Goal: Information Seeking & Learning: Learn about a topic

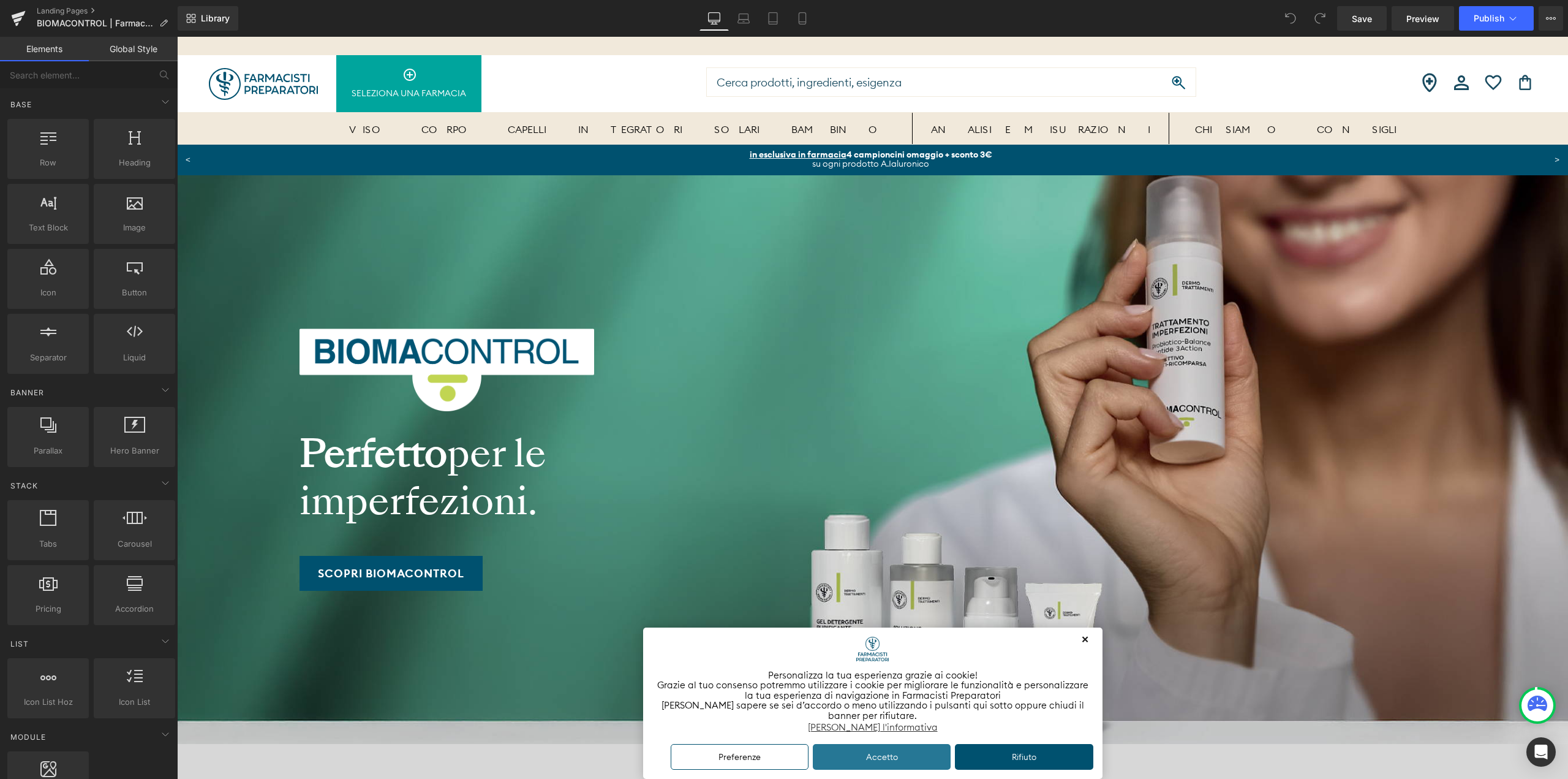
click at [886, 760] on button "Accetto" at bounding box center [882, 757] width 139 height 27
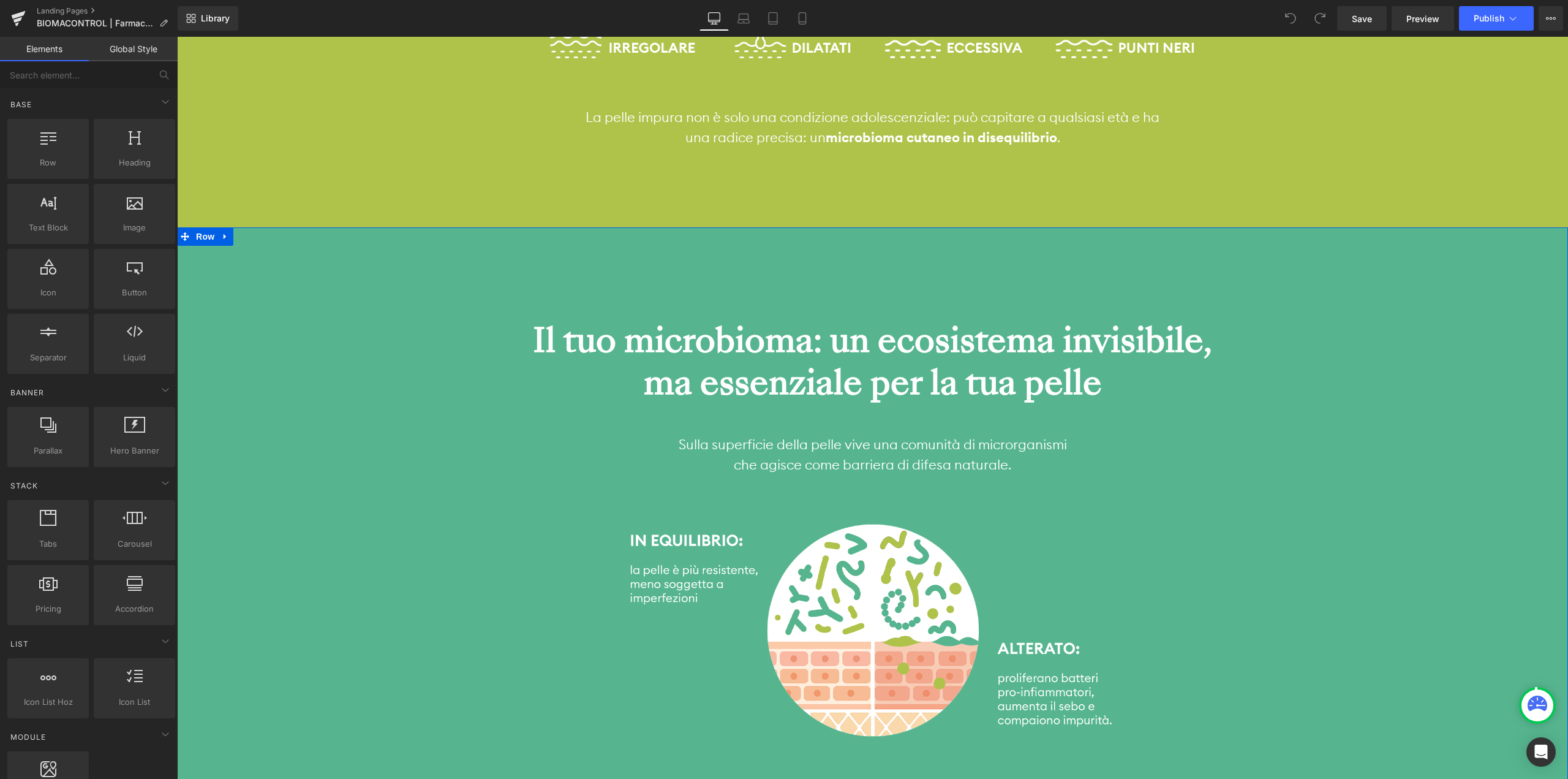
scroll to position [1226, 0]
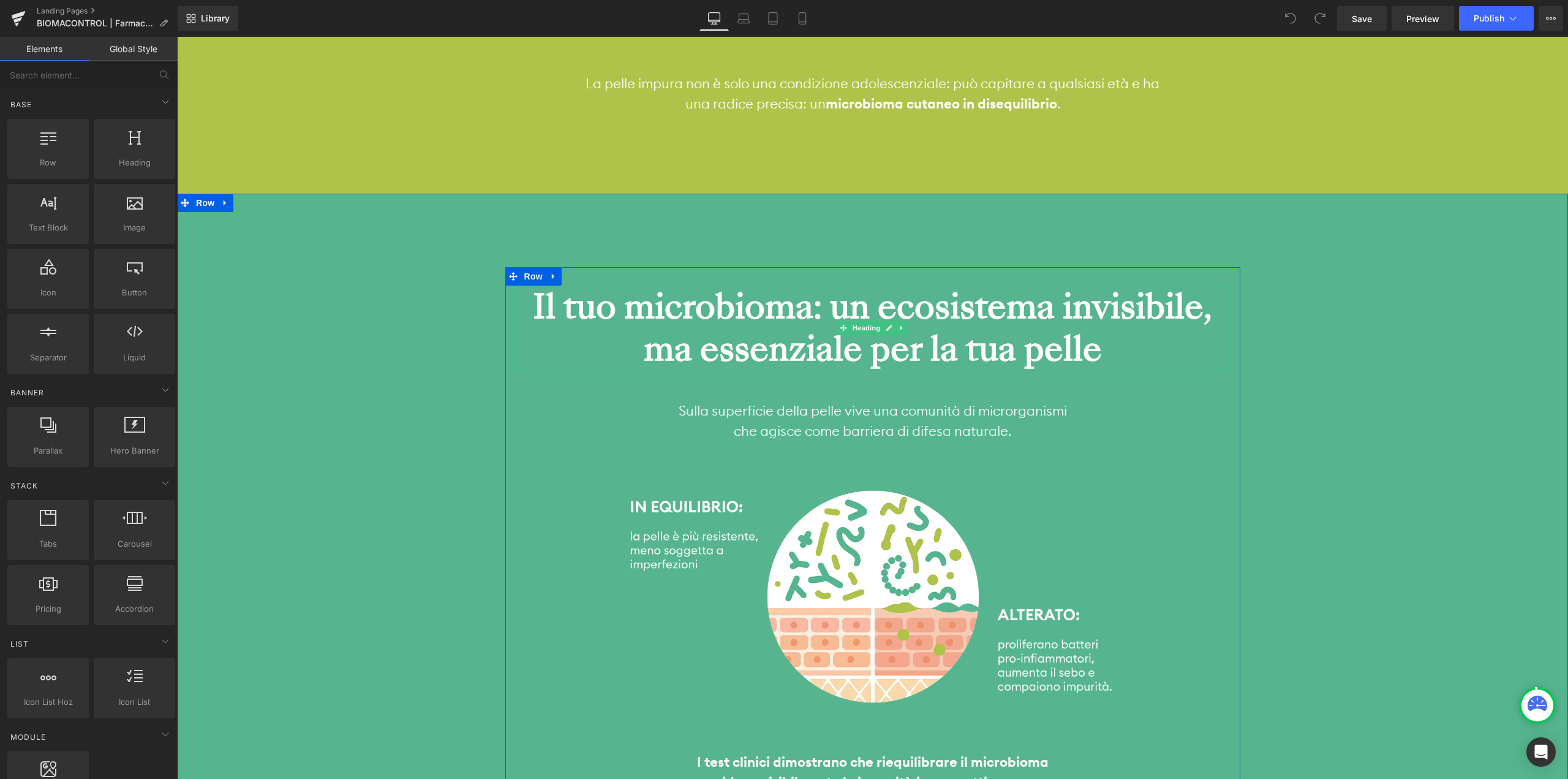
click at [947, 295] on strong "Il tuo microbioma: un ecosistema invisibile, ma essenziale per la tua pelle" at bounding box center [872, 328] width 679 height 90
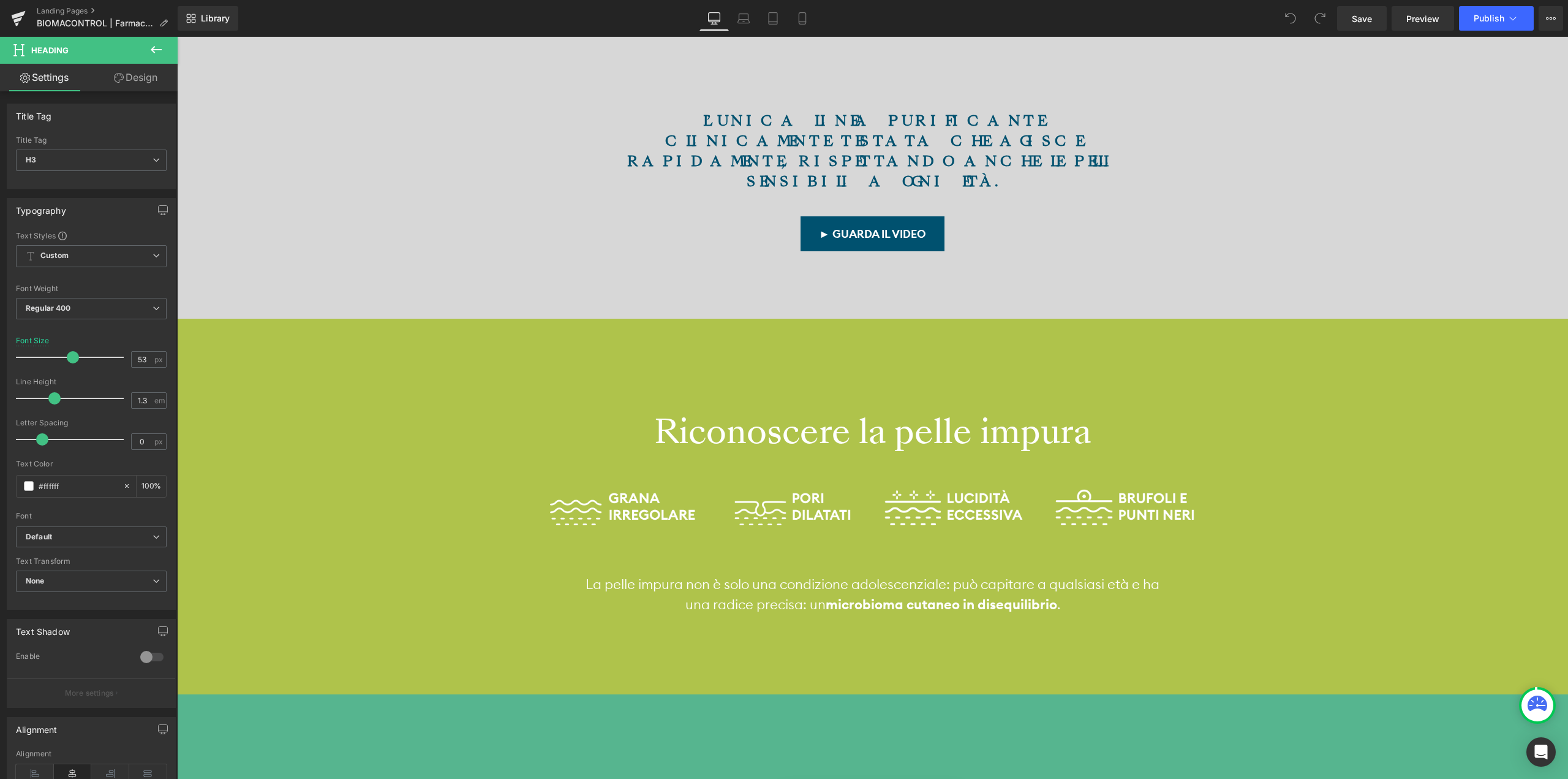
scroll to position [674, 0]
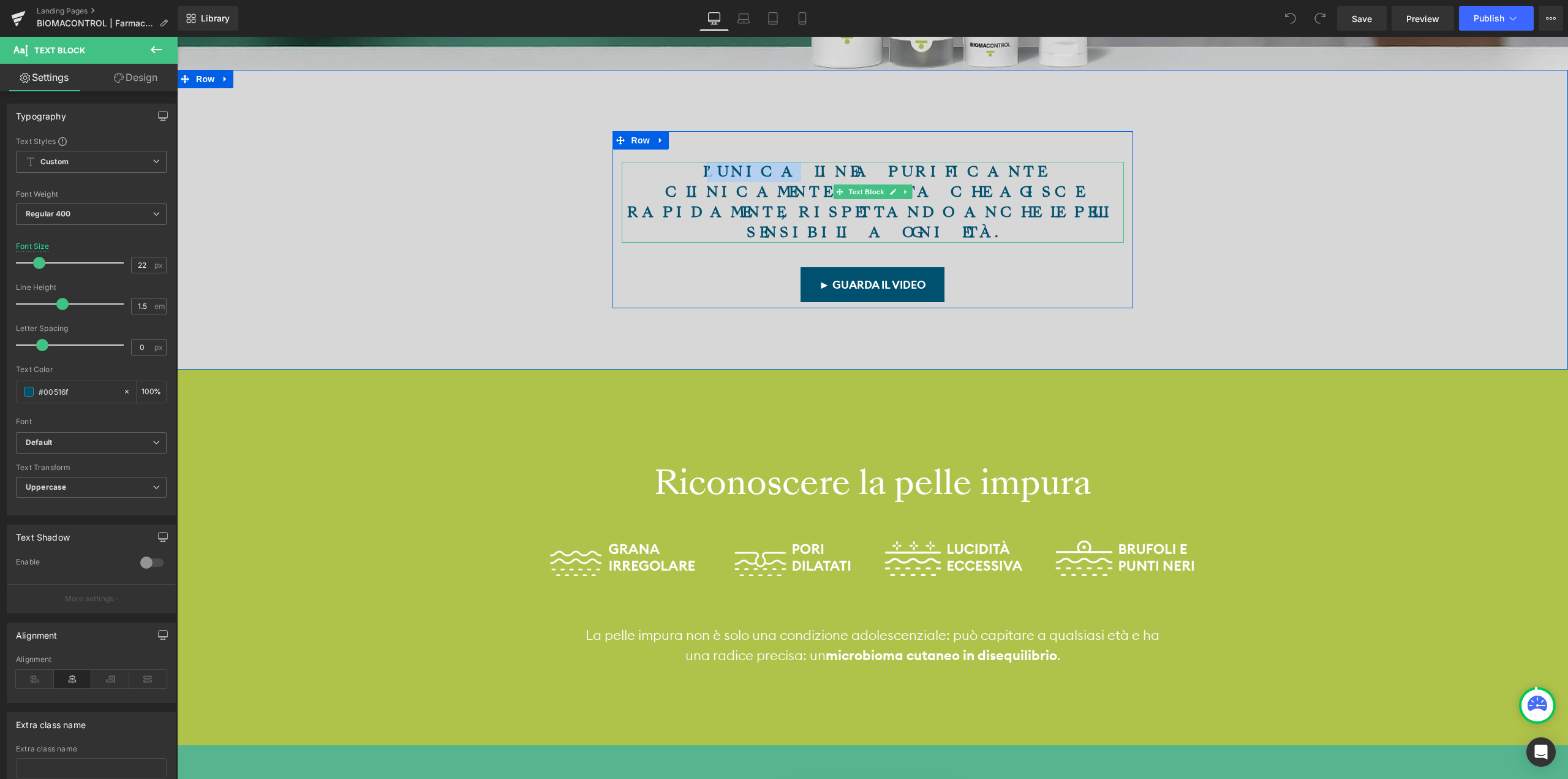
drag, startPoint x: 705, startPoint y: 167, endPoint x: 656, endPoint y: 167, distance: 49.0
click at [656, 167] on strong "L’unica linea purificante clinicamente testata che agisce rapidamente, rispetta…" at bounding box center [873, 202] width 492 height 80
click at [691, 167] on strong "L’unica linea purificante clinicamente testata che agisce rapidamente, rispetta…" at bounding box center [873, 202] width 492 height 80
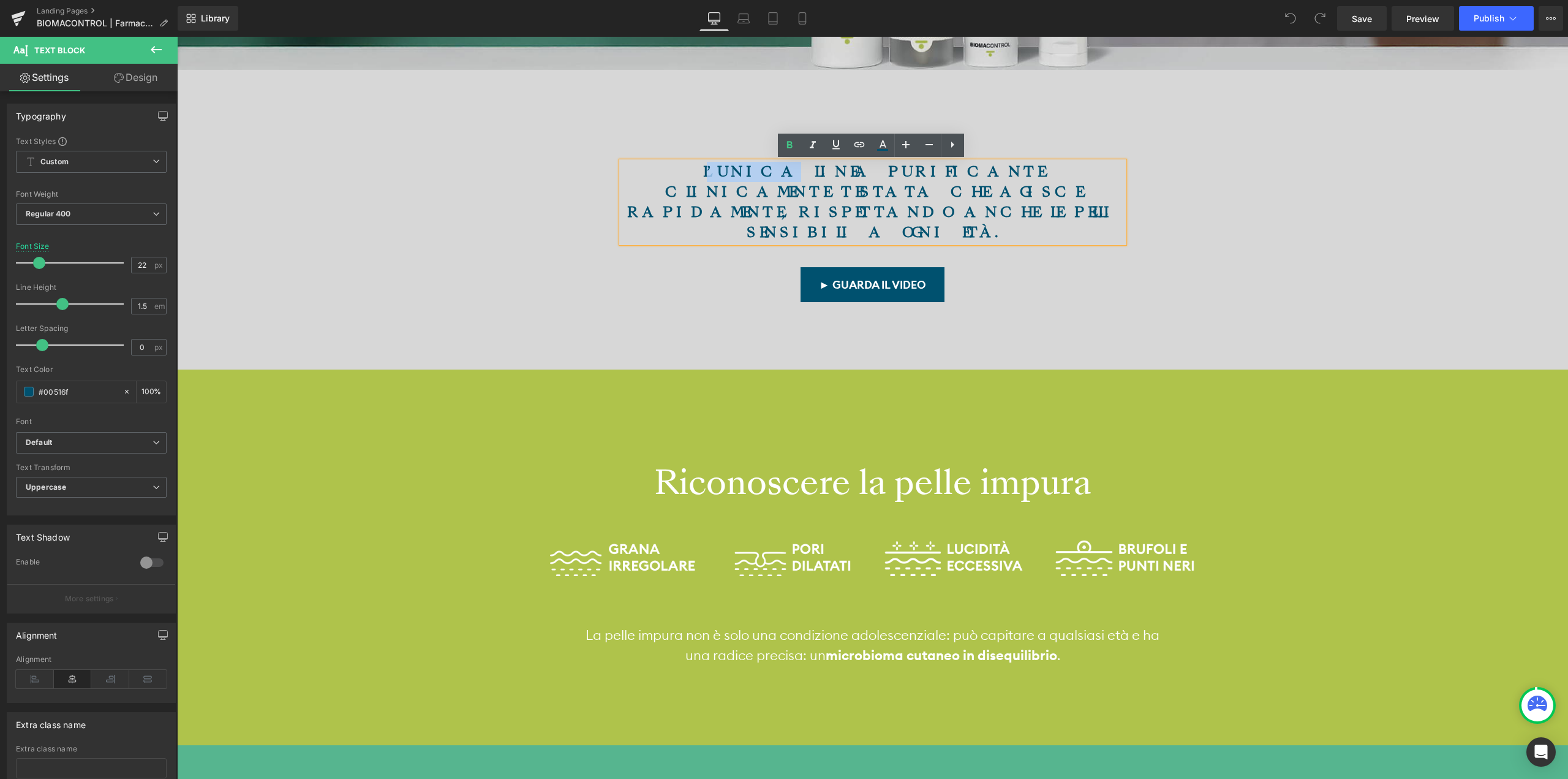
drag, startPoint x: 707, startPoint y: 169, endPoint x: 653, endPoint y: 171, distance: 54.0
click at [653, 171] on strong "L’unica linea purificante clinicamente testata che agisce rapidamente, rispetta…" at bounding box center [873, 202] width 492 height 80
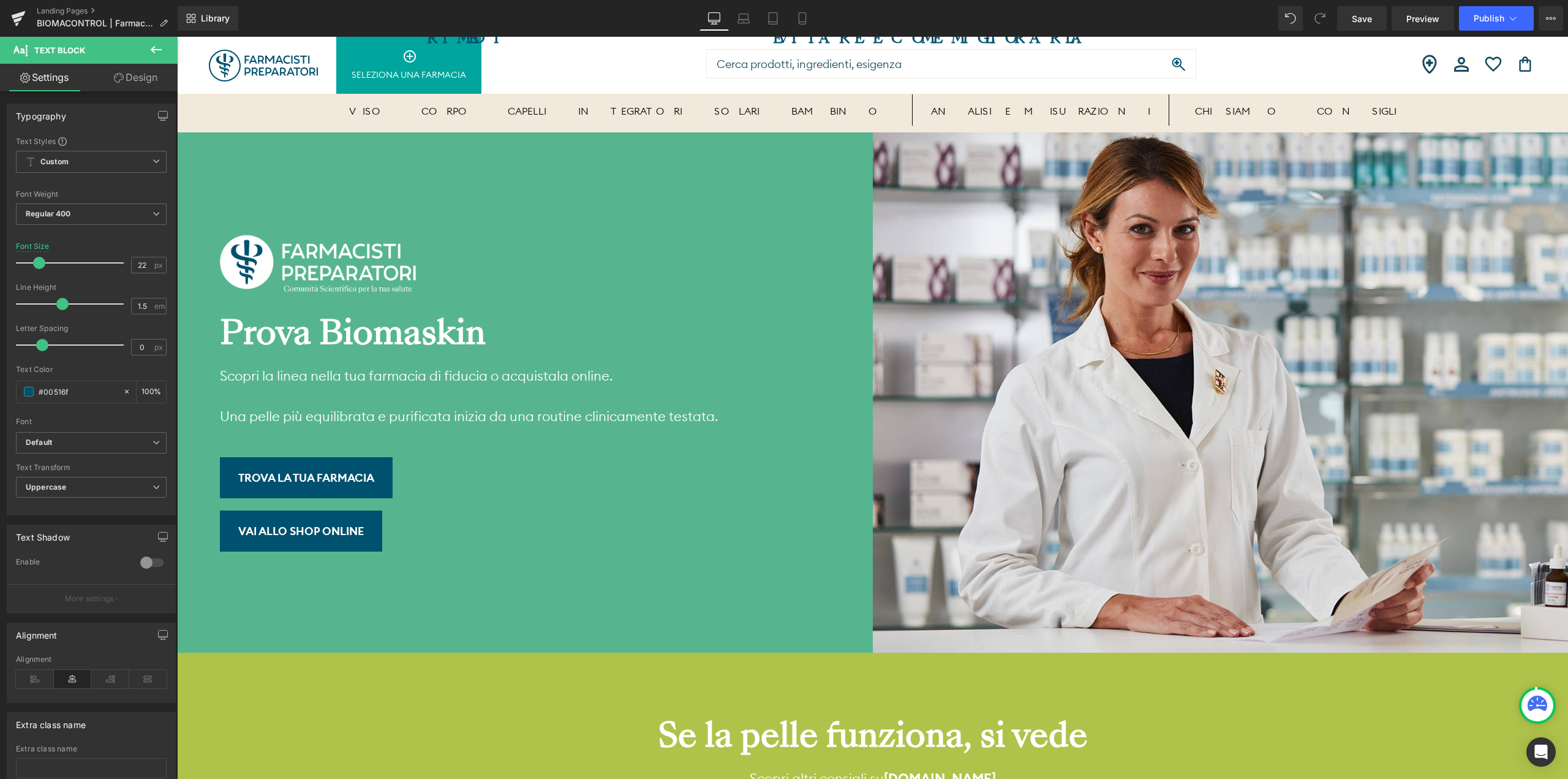
scroll to position [8275, 0]
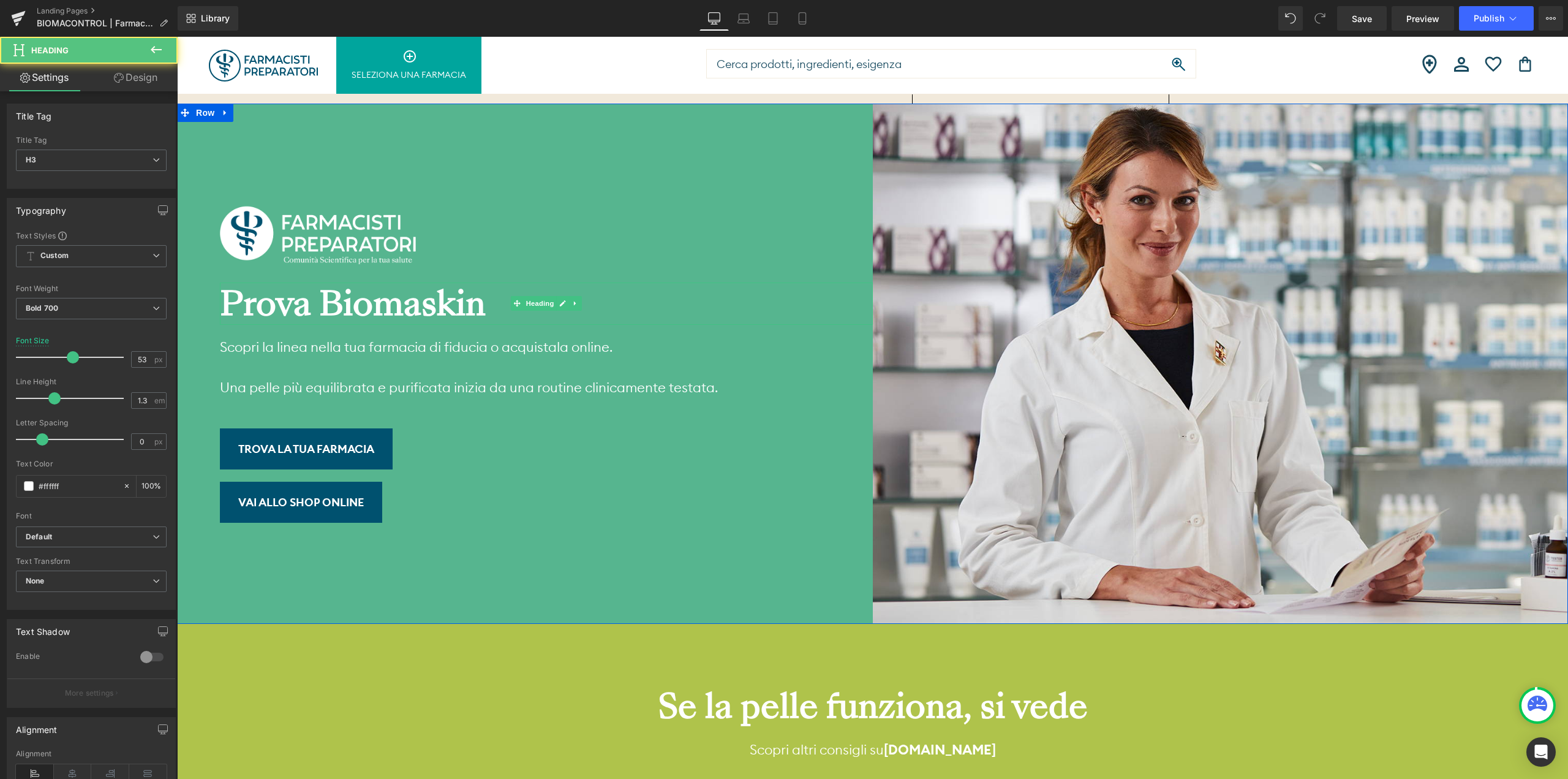
click at [427, 283] on div "Prova Biomaskin" at bounding box center [546, 304] width 653 height 43
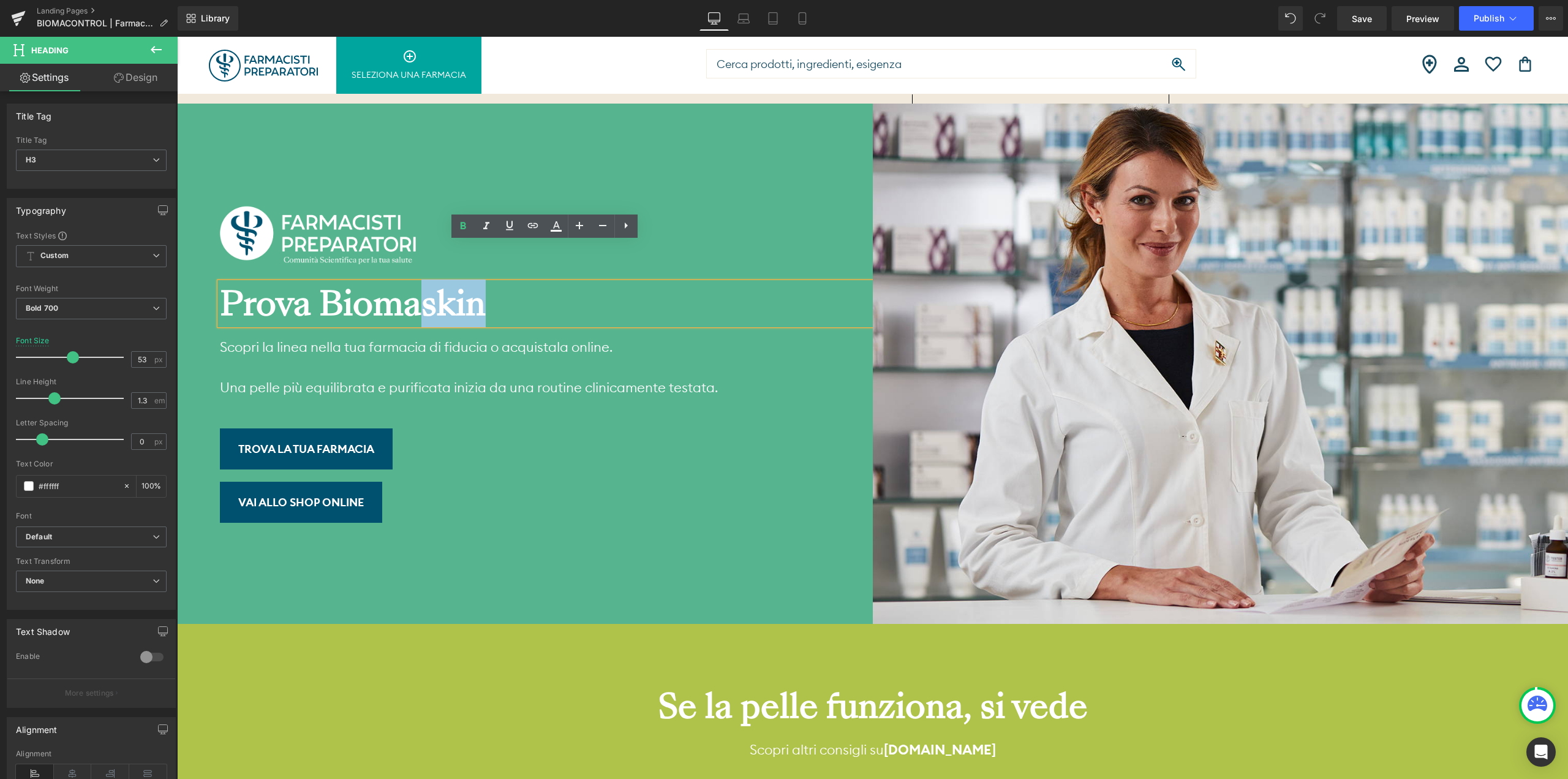
drag, startPoint x: 423, startPoint y: 273, endPoint x: 484, endPoint y: 268, distance: 61.2
click at [484, 283] on div "Prova Biomaskin" at bounding box center [546, 304] width 653 height 43
click at [1356, 19] on span "Save" at bounding box center [1362, 18] width 20 height 13
